Goal: Task Accomplishment & Management: Complete application form

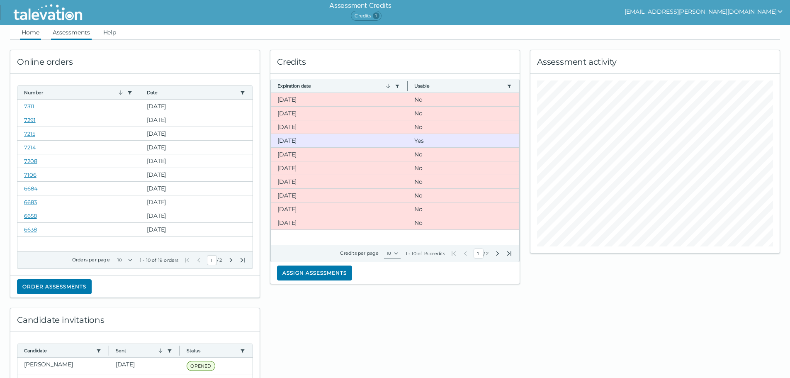
click at [82, 34] on link "Assessments" at bounding box center [71, 32] width 41 height 15
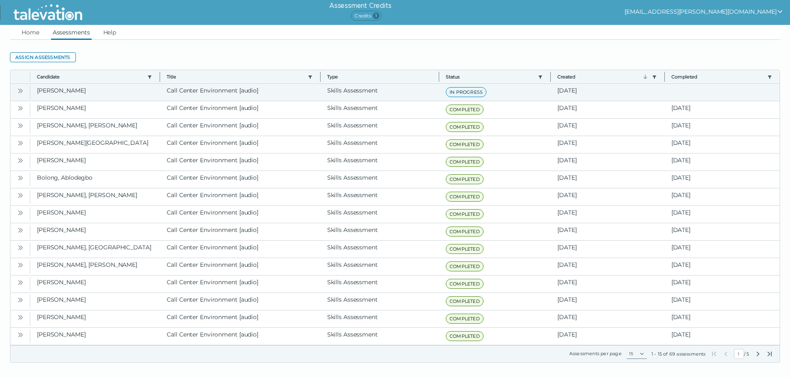
click at [24, 90] on button "Open" at bounding box center [20, 90] width 10 height 10
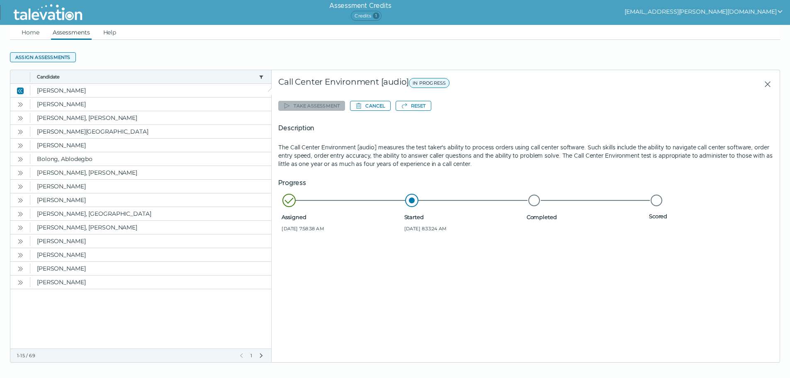
click at [57, 60] on button "Assign assessments" at bounding box center [43, 57] width 66 height 10
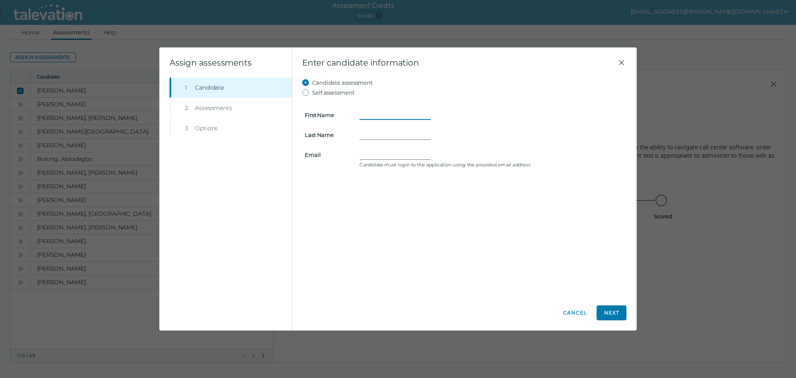
click at [374, 113] on input "First Name" at bounding box center [395, 115] width 71 height 10
type input "[PERSON_NAME]"
type input "[PERSON_NAME][EMAIL_ADDRESS][DOMAIN_NAME]"
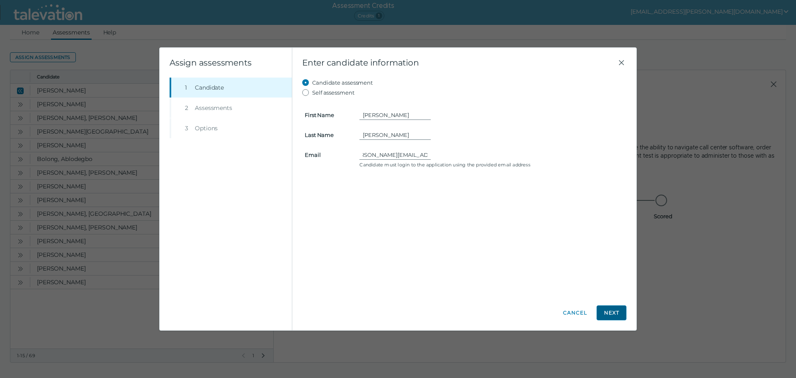
click at [380, 313] on button "Next" at bounding box center [612, 312] width 30 height 15
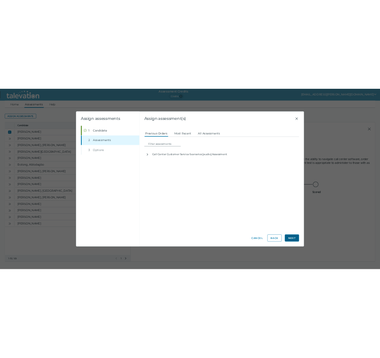
scroll to position [0, 0]
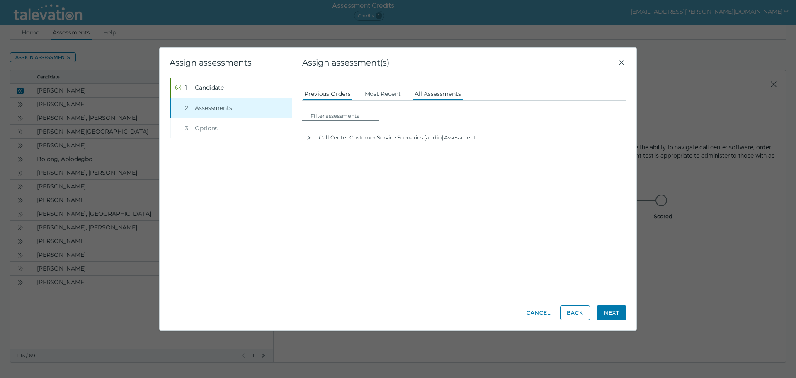
click at [380, 90] on button "All Assessments" at bounding box center [438, 93] width 51 height 15
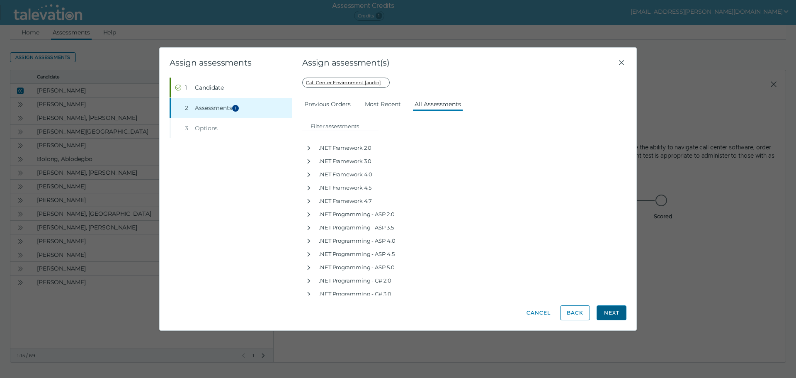
click at [380, 312] on button "Next" at bounding box center [612, 312] width 30 height 15
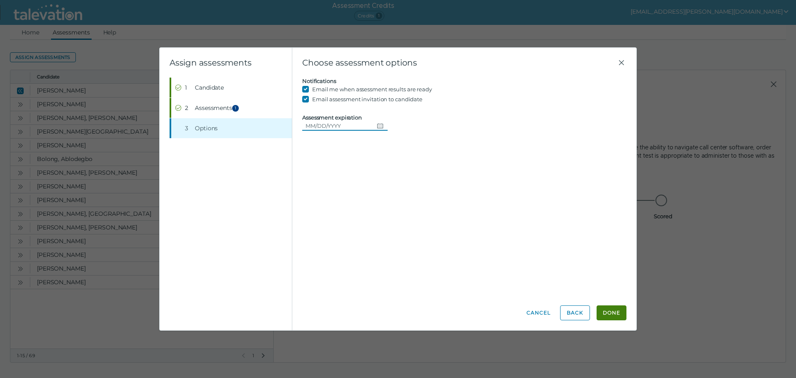
click at [353, 124] on input "Assessment expiration" at bounding box center [337, 126] width 71 height 10
drag, startPoint x: 606, startPoint y: 314, endPoint x: 603, endPoint y: 310, distance: 5.1
click at [380, 314] on button "Done" at bounding box center [612, 312] width 30 height 15
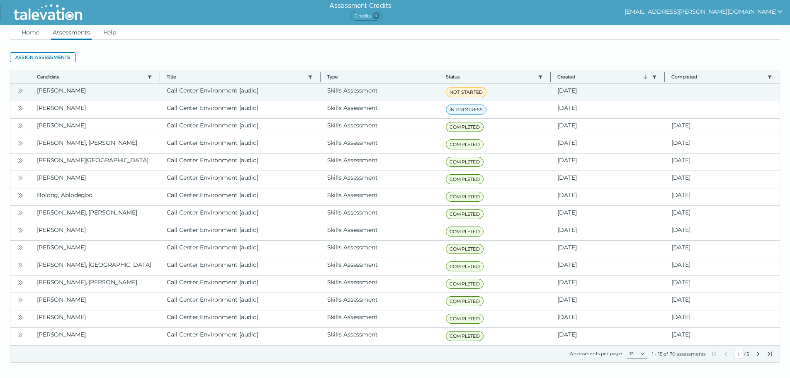
click at [24, 93] on button "Open" at bounding box center [20, 90] width 10 height 10
